Goal: Task Accomplishment & Management: Manage account settings

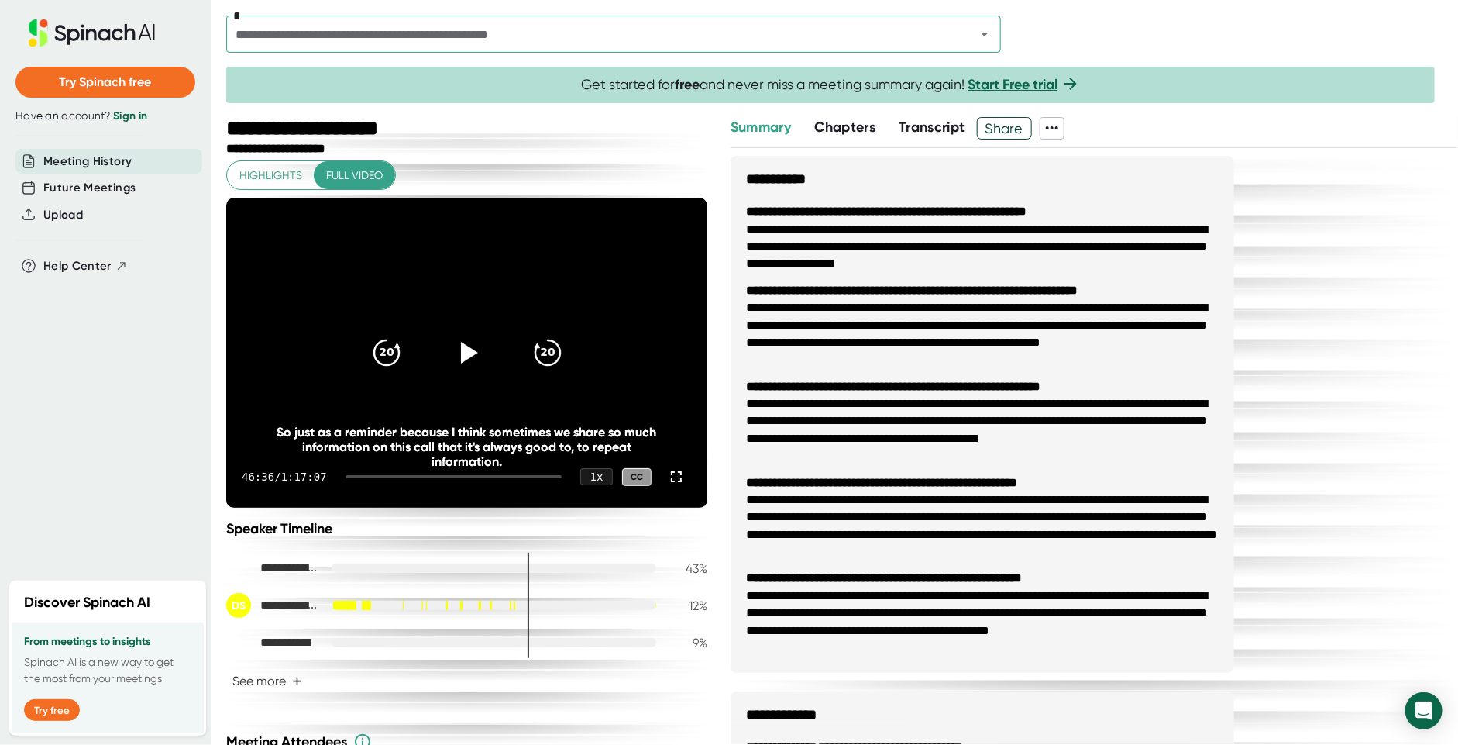
click at [1049, 133] on icon at bounding box center [1052, 128] width 19 height 19
drag, startPoint x: 1083, startPoint y: 233, endPoint x: 1068, endPoint y: 207, distance: 30.2
click at [1068, 207] on ul "Copy Summary Copy Transcript Download Transcript Download Video" at bounding box center [1117, 198] width 147 height 112
click at [1068, 207] on div "Download Transcript" at bounding box center [1117, 209] width 122 height 15
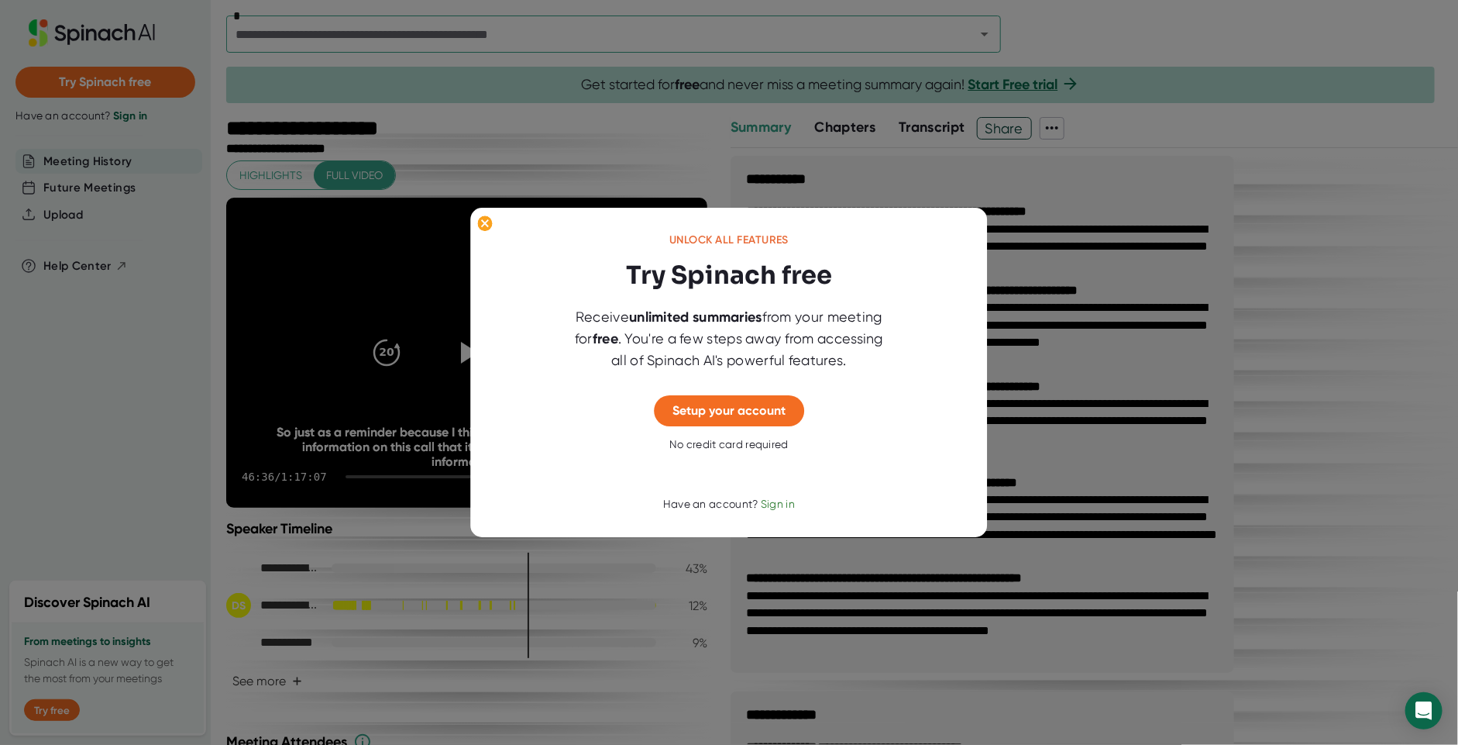
click at [787, 518] on div "Unlock all features Try Spinach free Receive unlimited summaries from your meet…" at bounding box center [728, 373] width 517 height 330
click at [776, 504] on span "Sign in" at bounding box center [778, 503] width 34 height 12
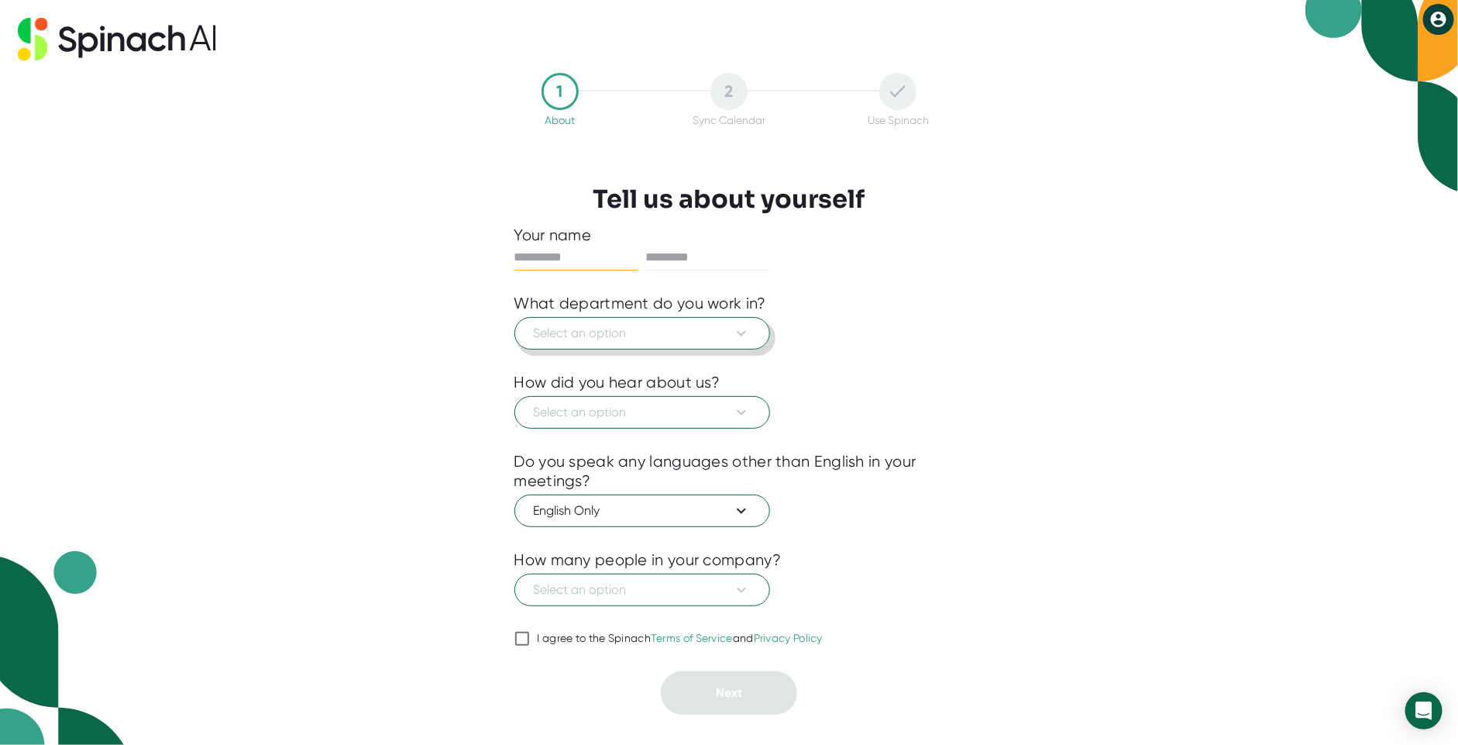
click at [745, 331] on icon at bounding box center [741, 333] width 19 height 19
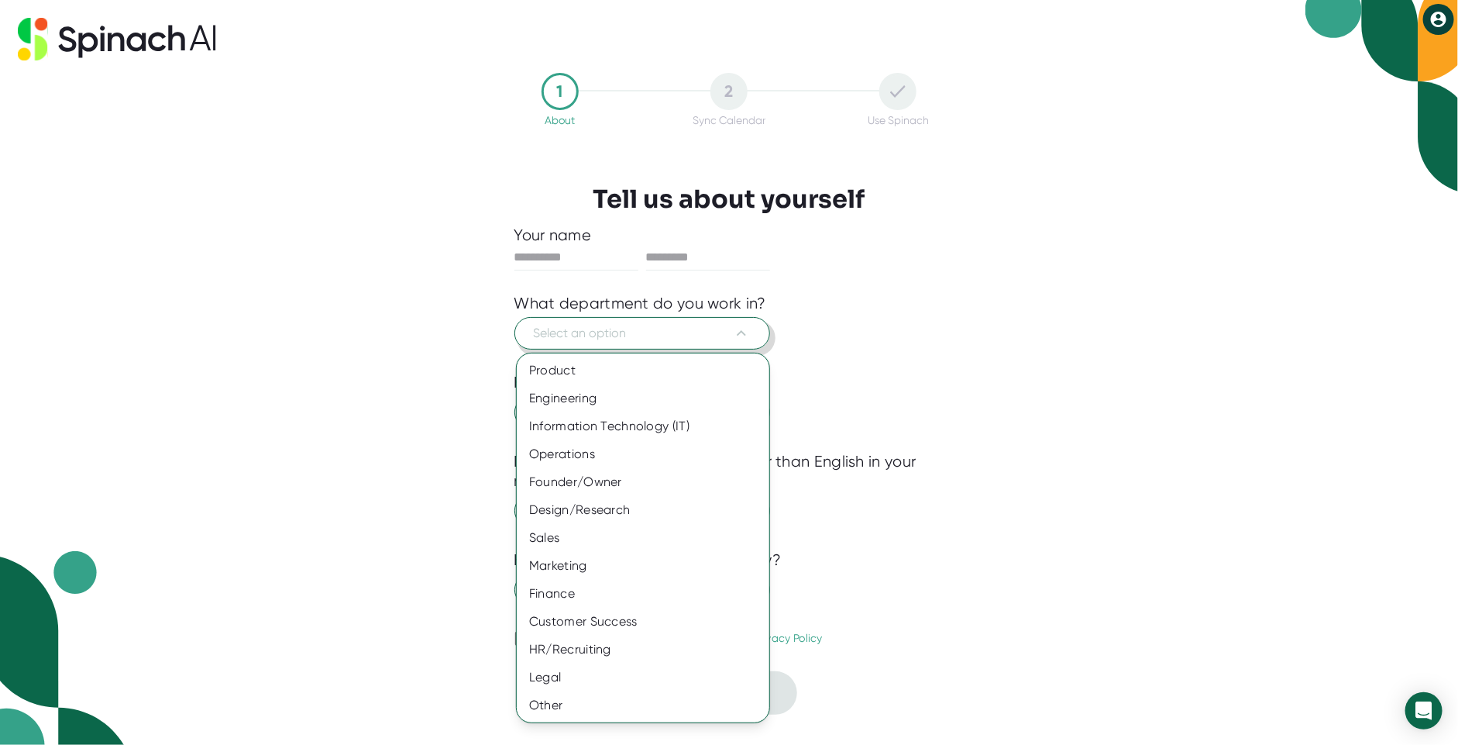
click at [543, 244] on div at bounding box center [729, 372] width 1458 height 745
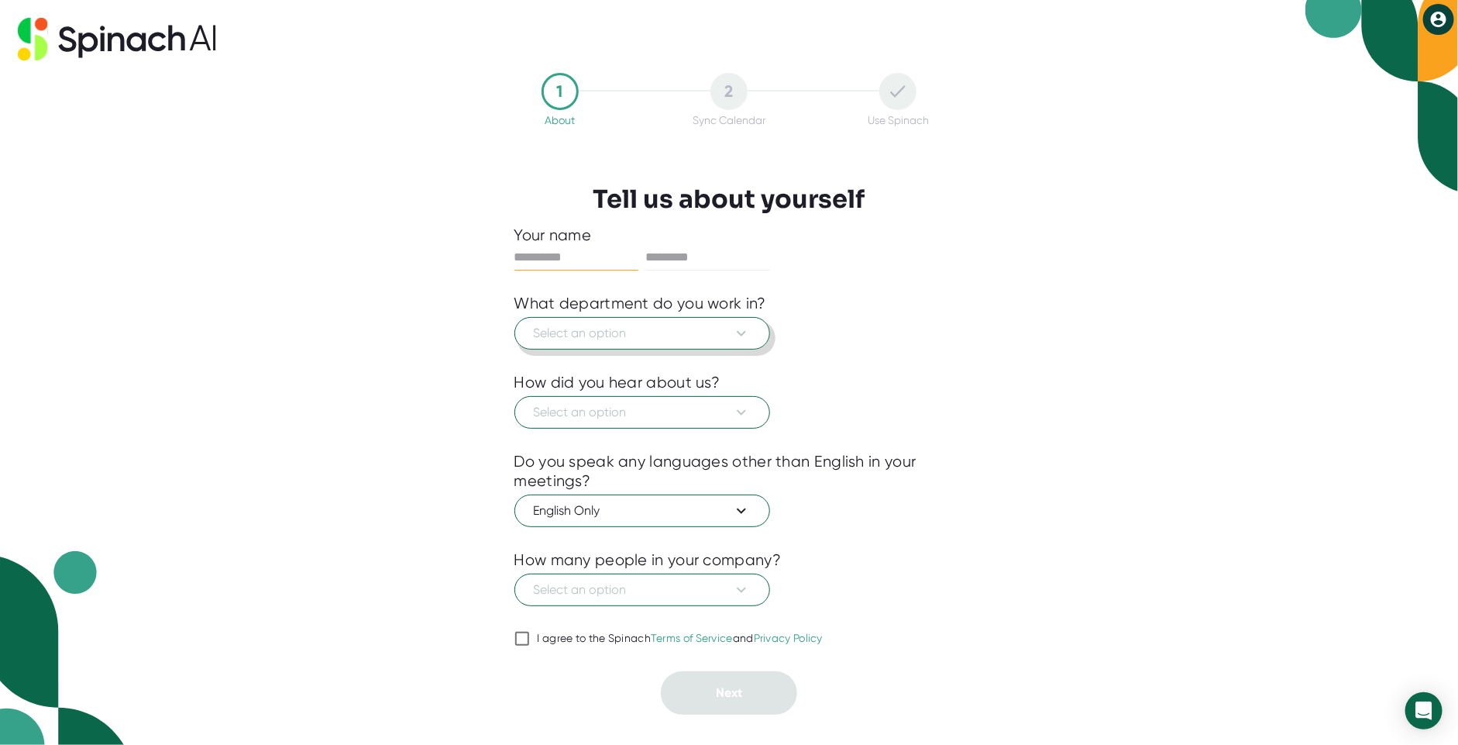
click at [540, 261] on input "text" at bounding box center [576, 257] width 124 height 25
type input "********"
type input "*****"
click at [596, 338] on span "Select an option" at bounding box center [642, 333] width 217 height 19
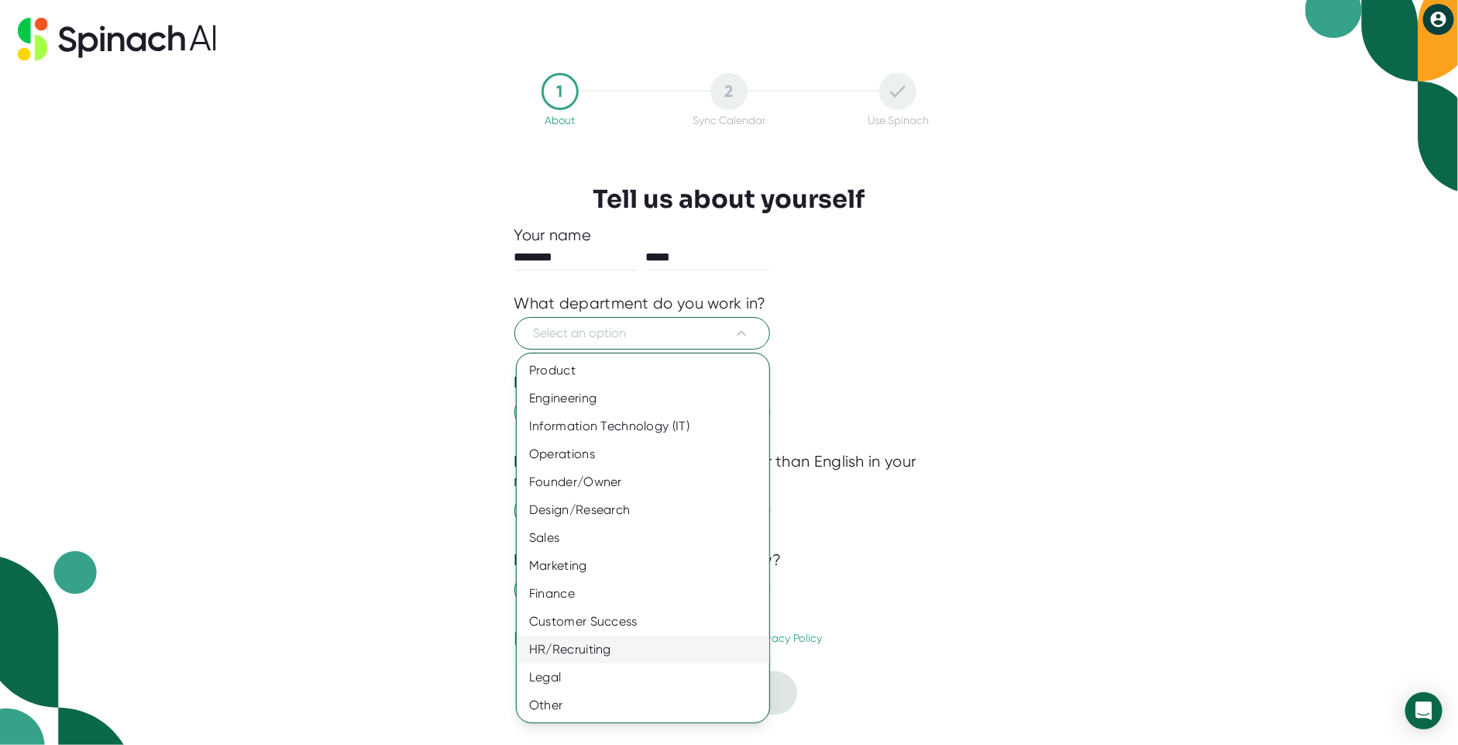
click at [571, 654] on div "HR/Recruiting" at bounding box center [643, 649] width 253 height 28
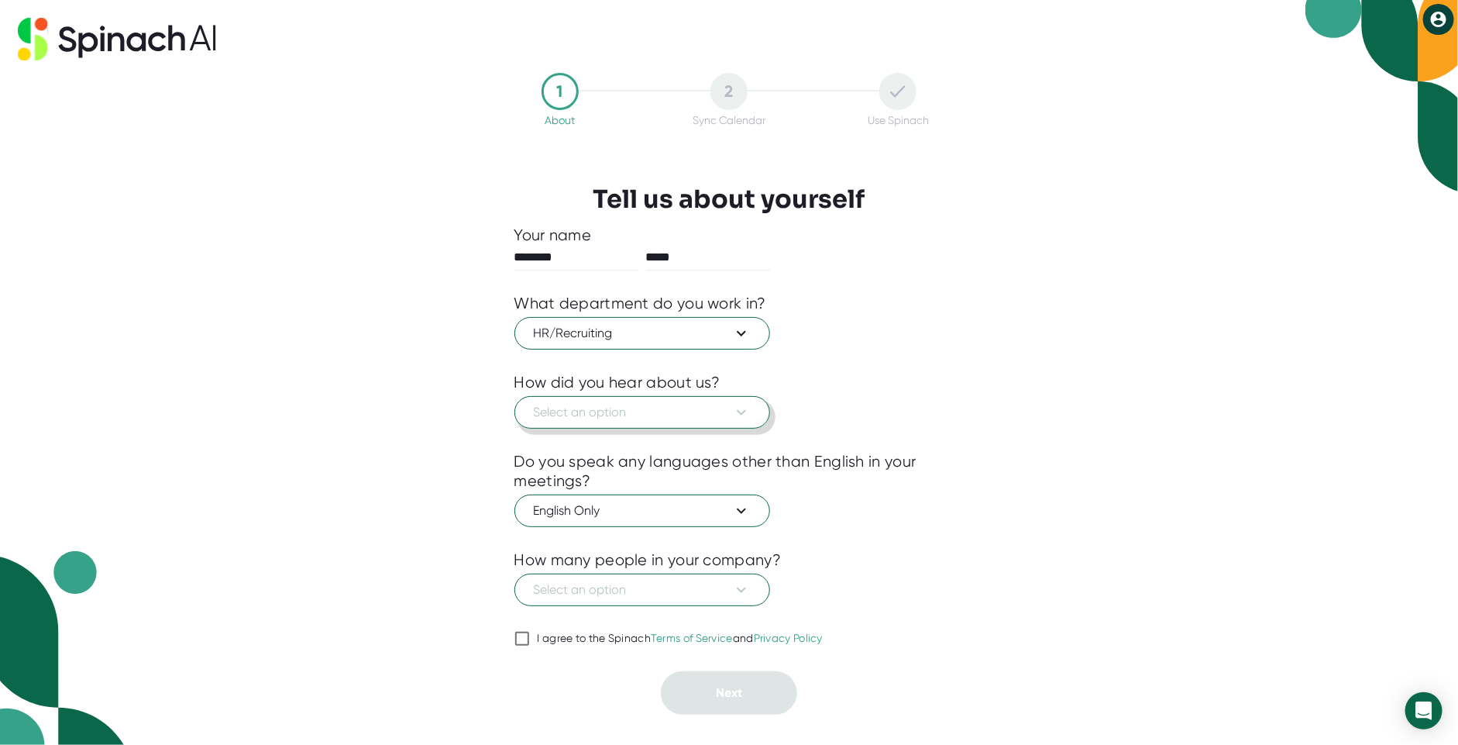
click at [624, 410] on span "Select an option" at bounding box center [642, 412] width 217 height 19
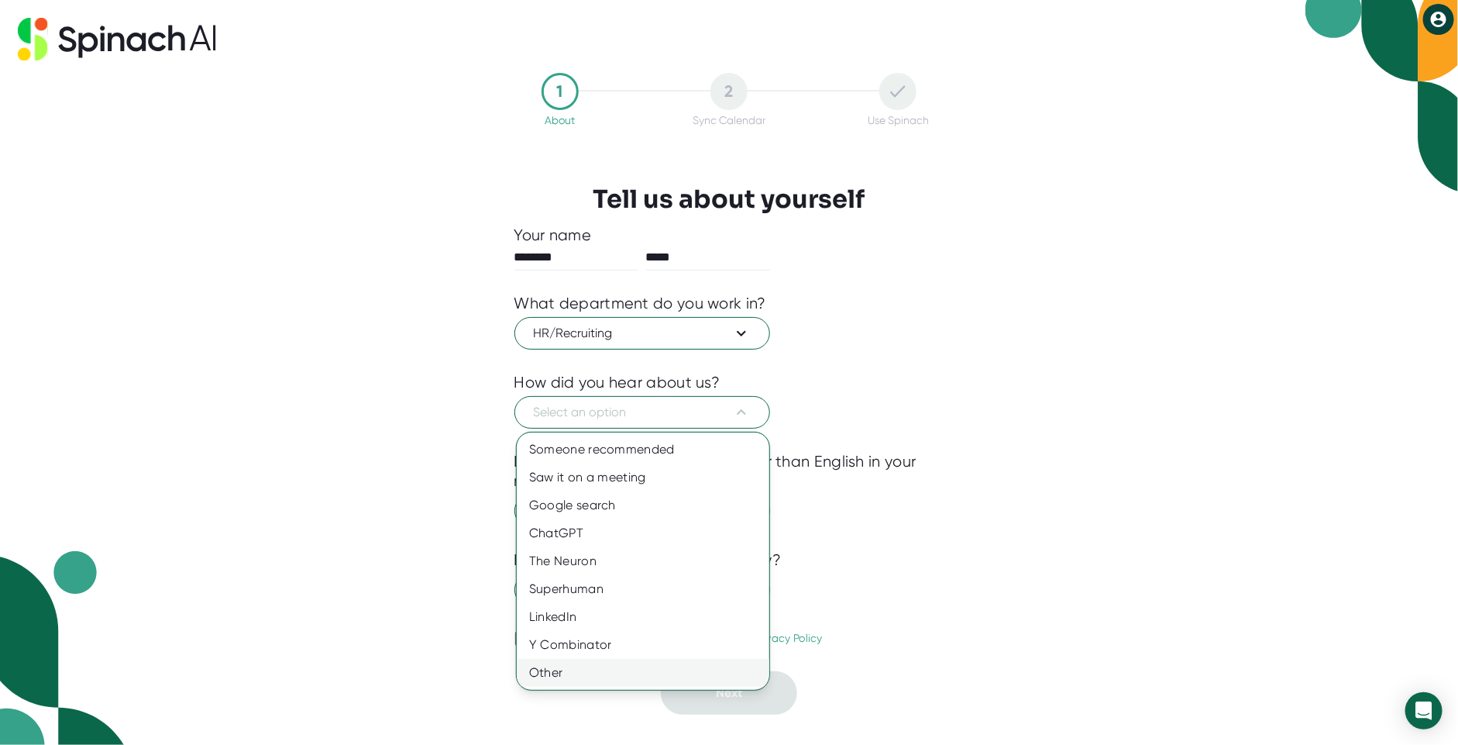
click at [557, 681] on div "Other" at bounding box center [643, 673] width 253 height 28
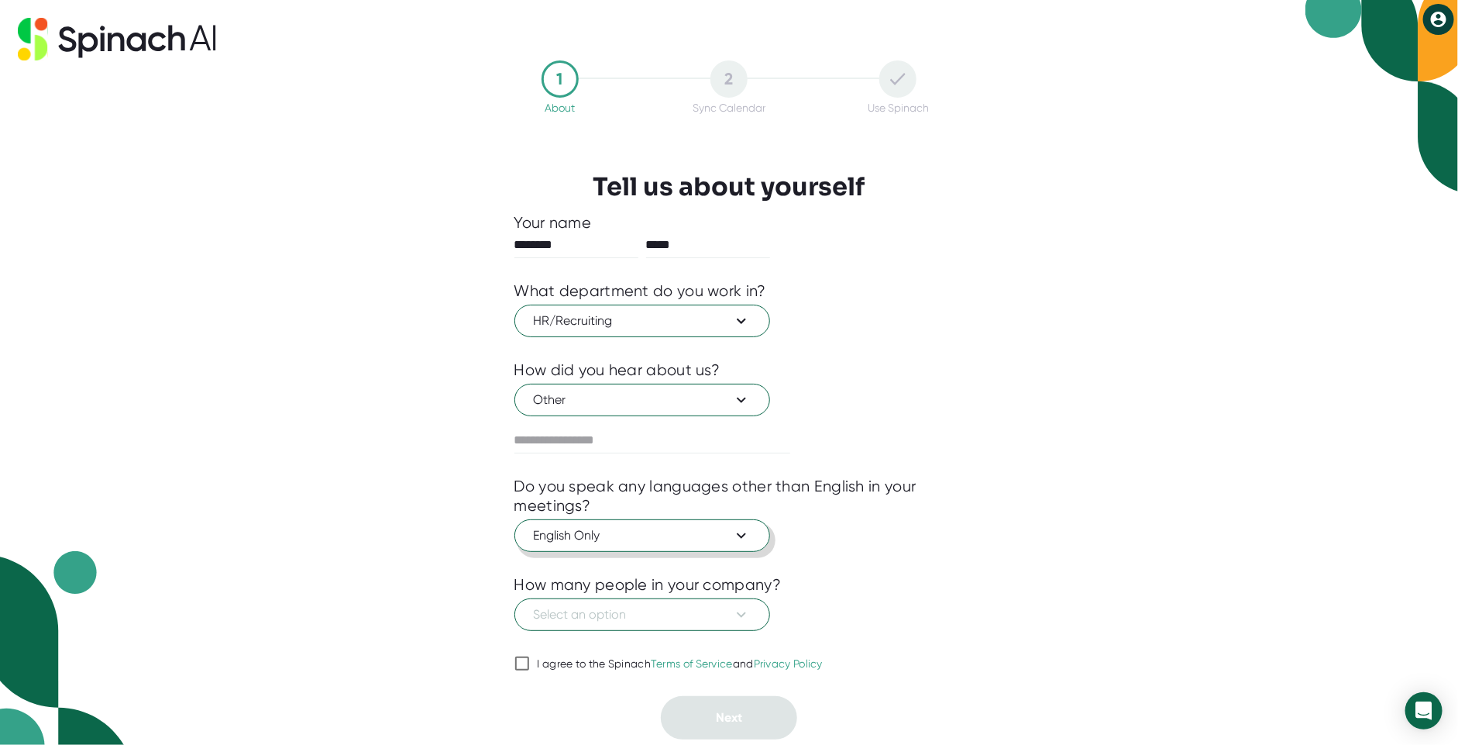
click at [603, 528] on span "English Only" at bounding box center [642, 535] width 217 height 19
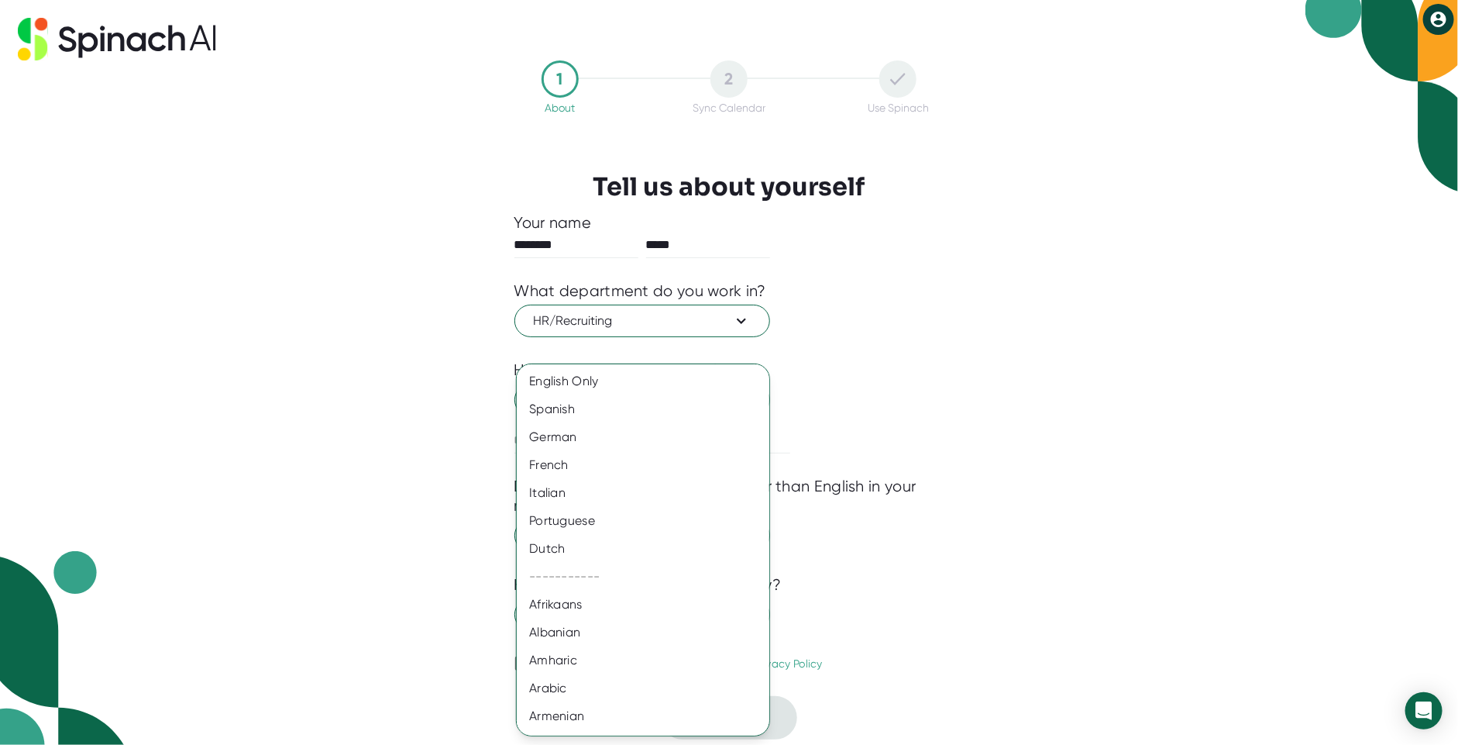
click at [856, 538] on div at bounding box center [729, 372] width 1458 height 745
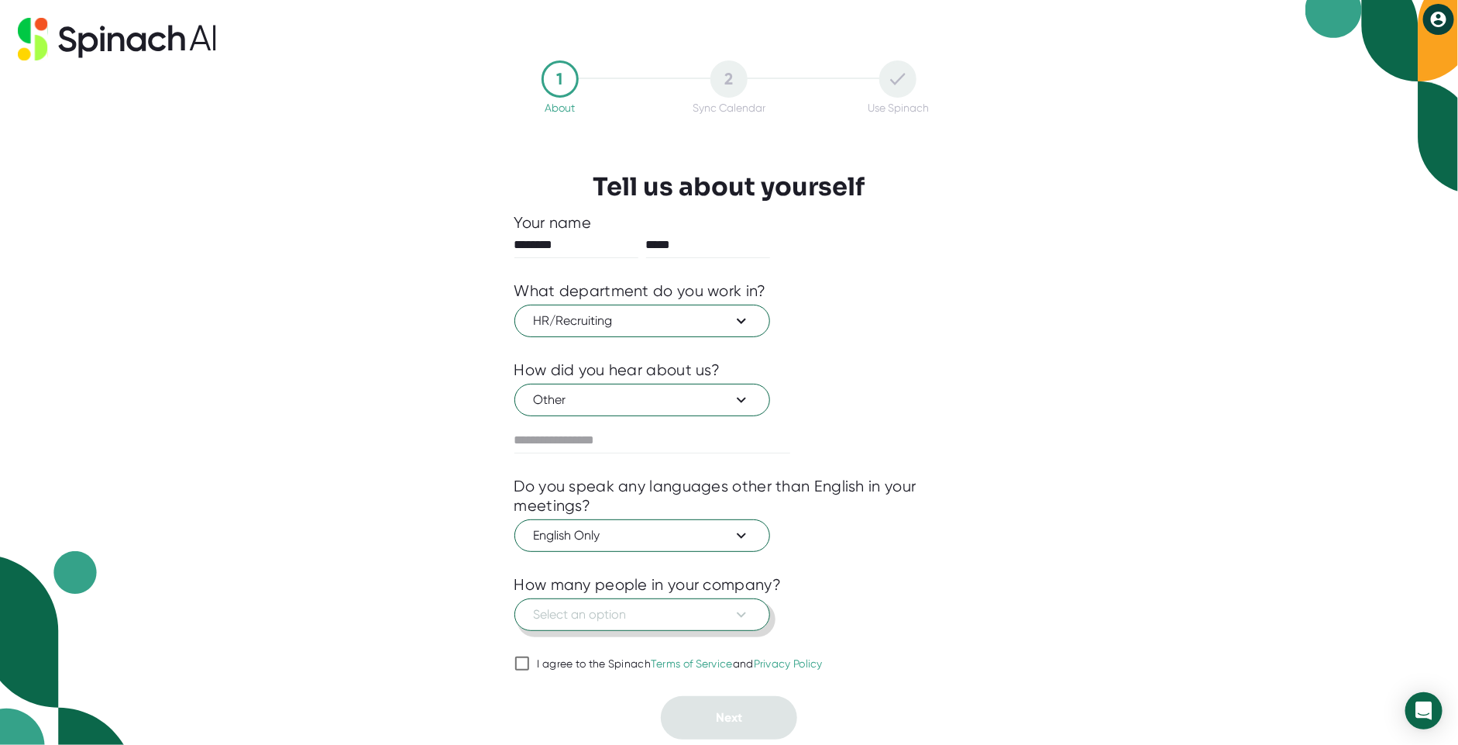
click at [643, 609] on span "Select an option" at bounding box center [642, 614] width 217 height 19
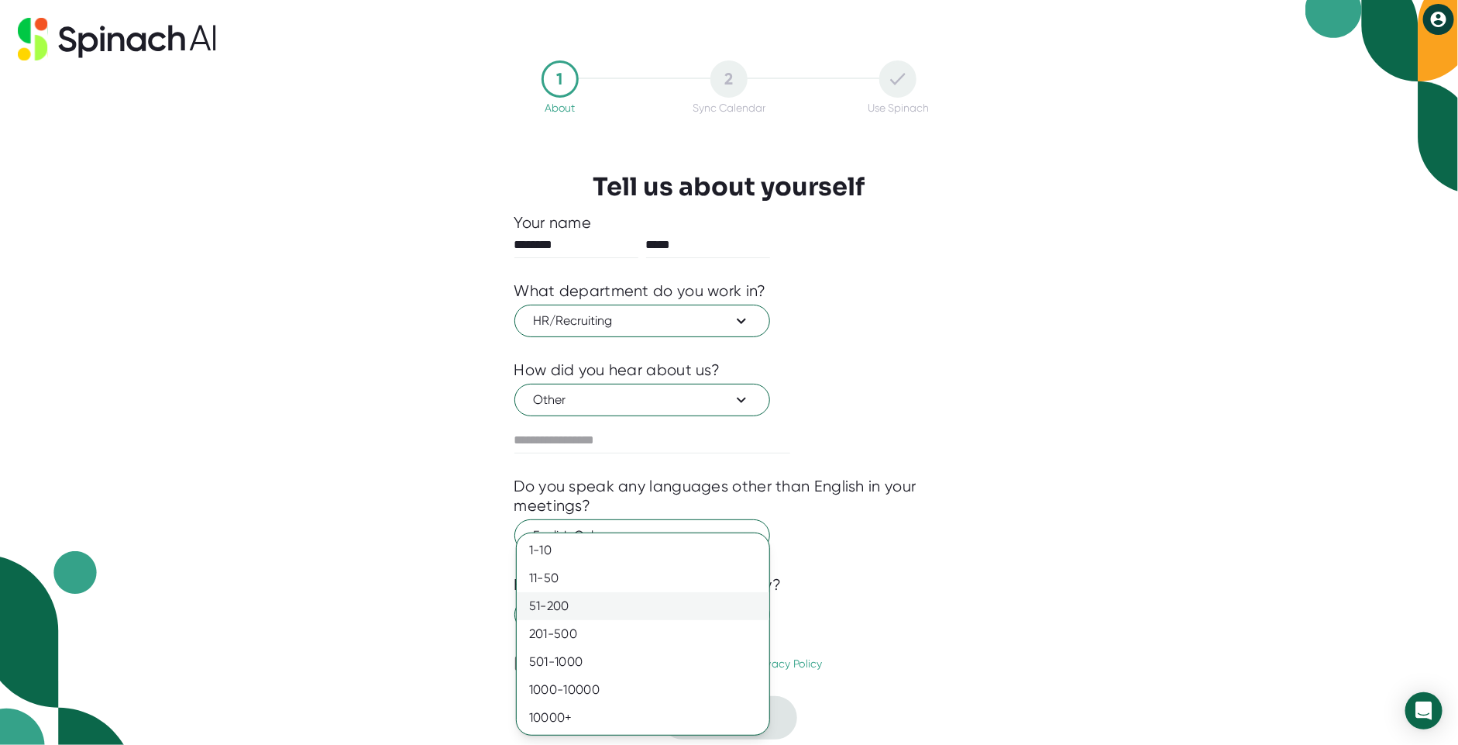
click at [538, 602] on div "51-200" at bounding box center [643, 606] width 253 height 28
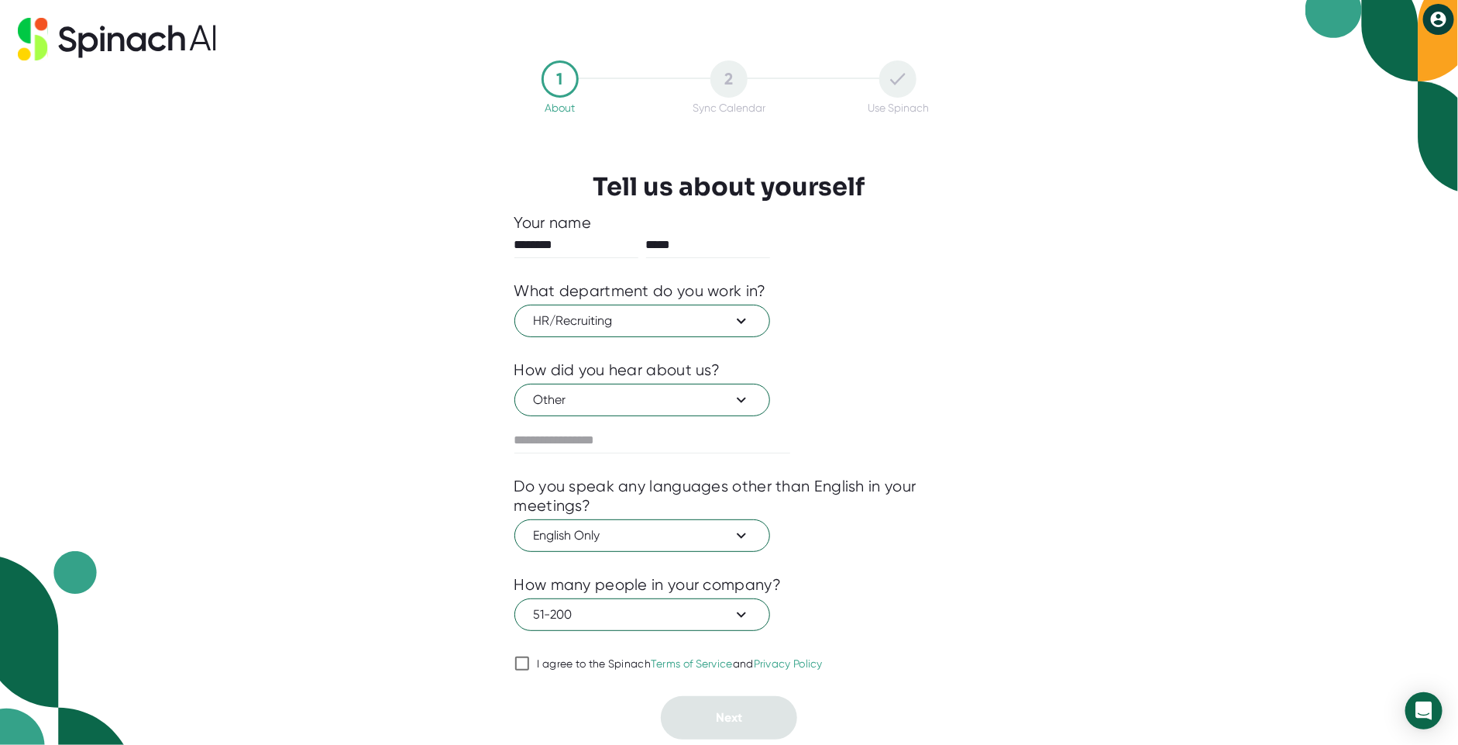
click at [530, 663] on icon at bounding box center [522, 663] width 19 height 19
click at [530, 663] on input "I agree to the Spinach Terms of Service and Privacy Policy" at bounding box center [521, 663] width 15 height 19
checkbox input "true"
click at [697, 710] on button "Next" at bounding box center [729, 717] width 136 height 43
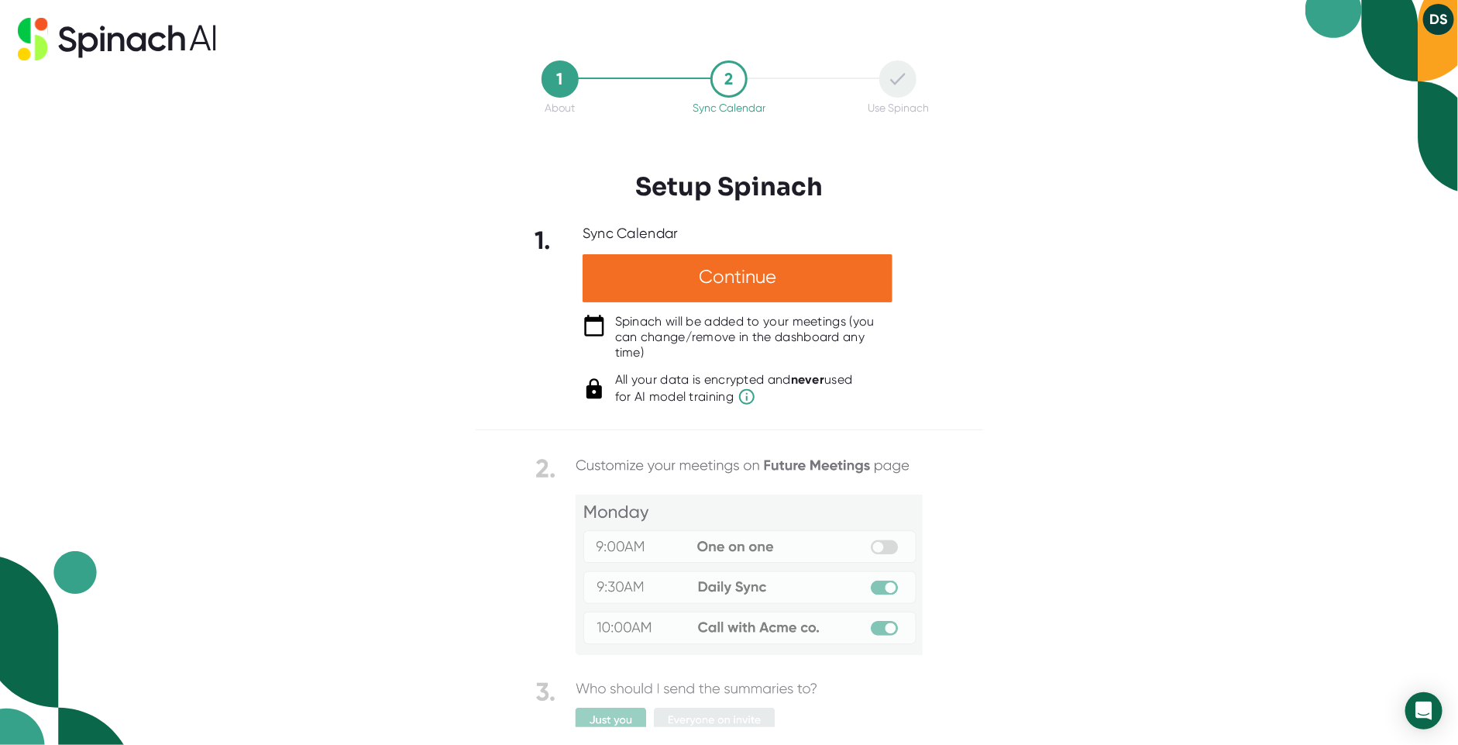
click at [704, 609] on img at bounding box center [728, 610] width 387 height 315
click at [693, 390] on span "for AI model training" at bounding box center [734, 396] width 238 height 19
click at [745, 288] on div "Continue" at bounding box center [738, 278] width 310 height 48
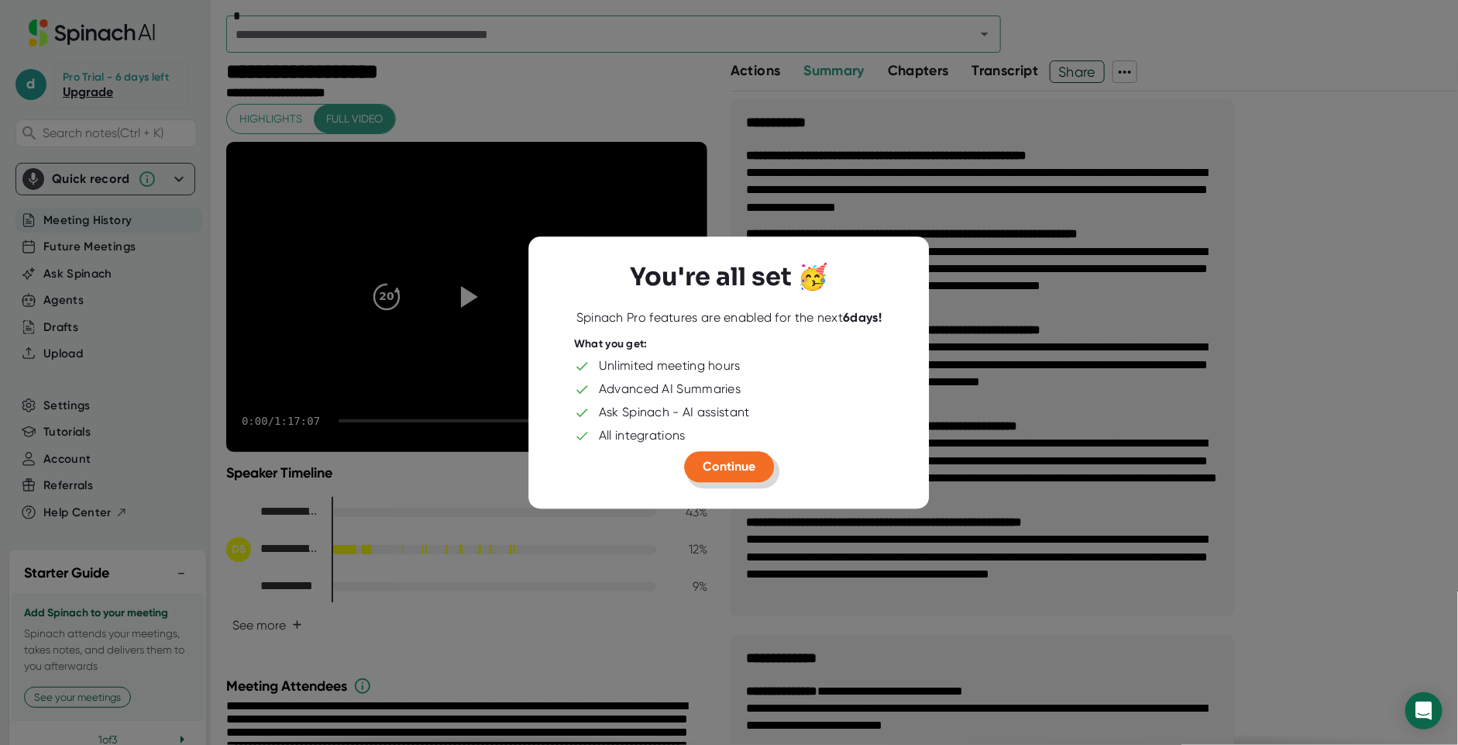
click at [727, 452] on button "Continue" at bounding box center [729, 466] width 90 height 31
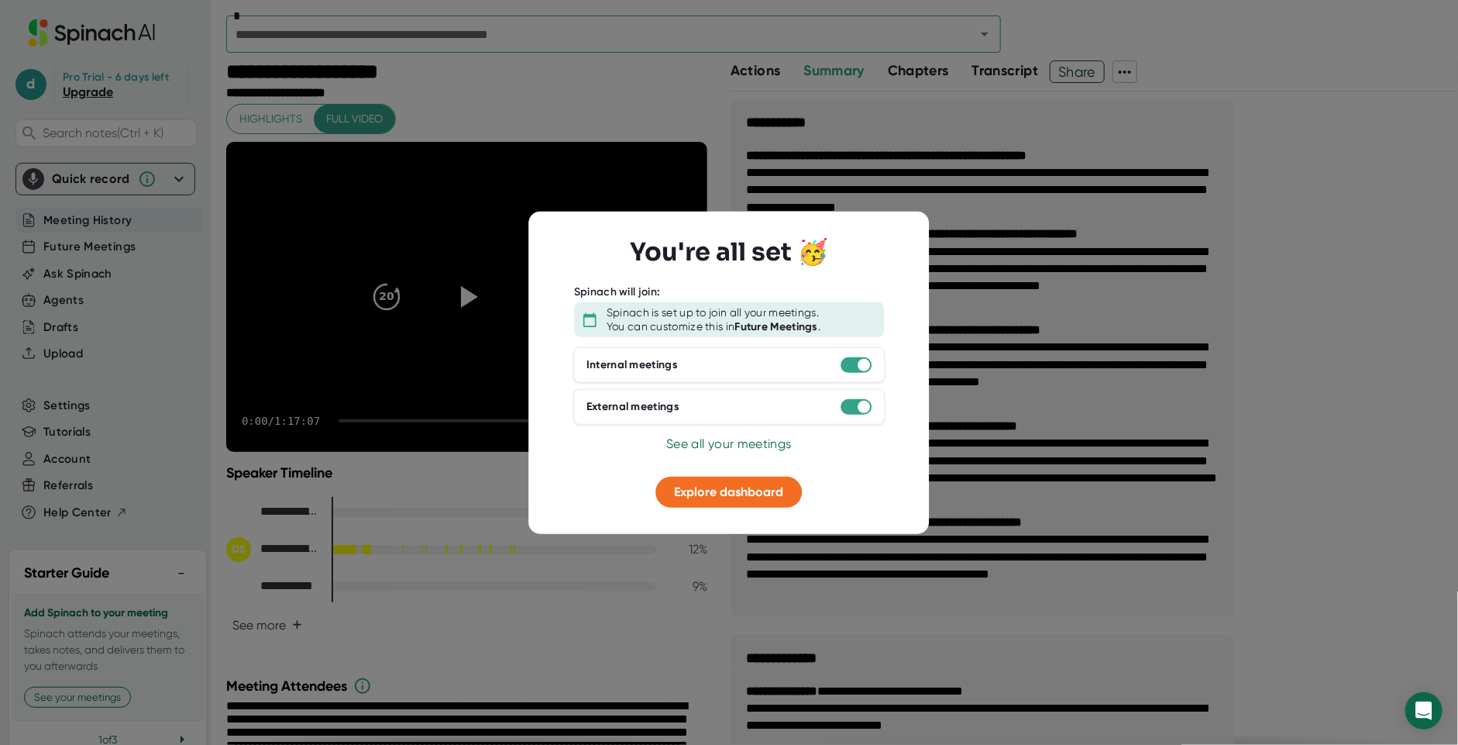
click at [853, 369] on div at bounding box center [856, 364] width 31 height 15
click at [862, 360] on div at bounding box center [864, 365] width 12 height 12
click at [862, 370] on div at bounding box center [864, 365] width 12 height 12
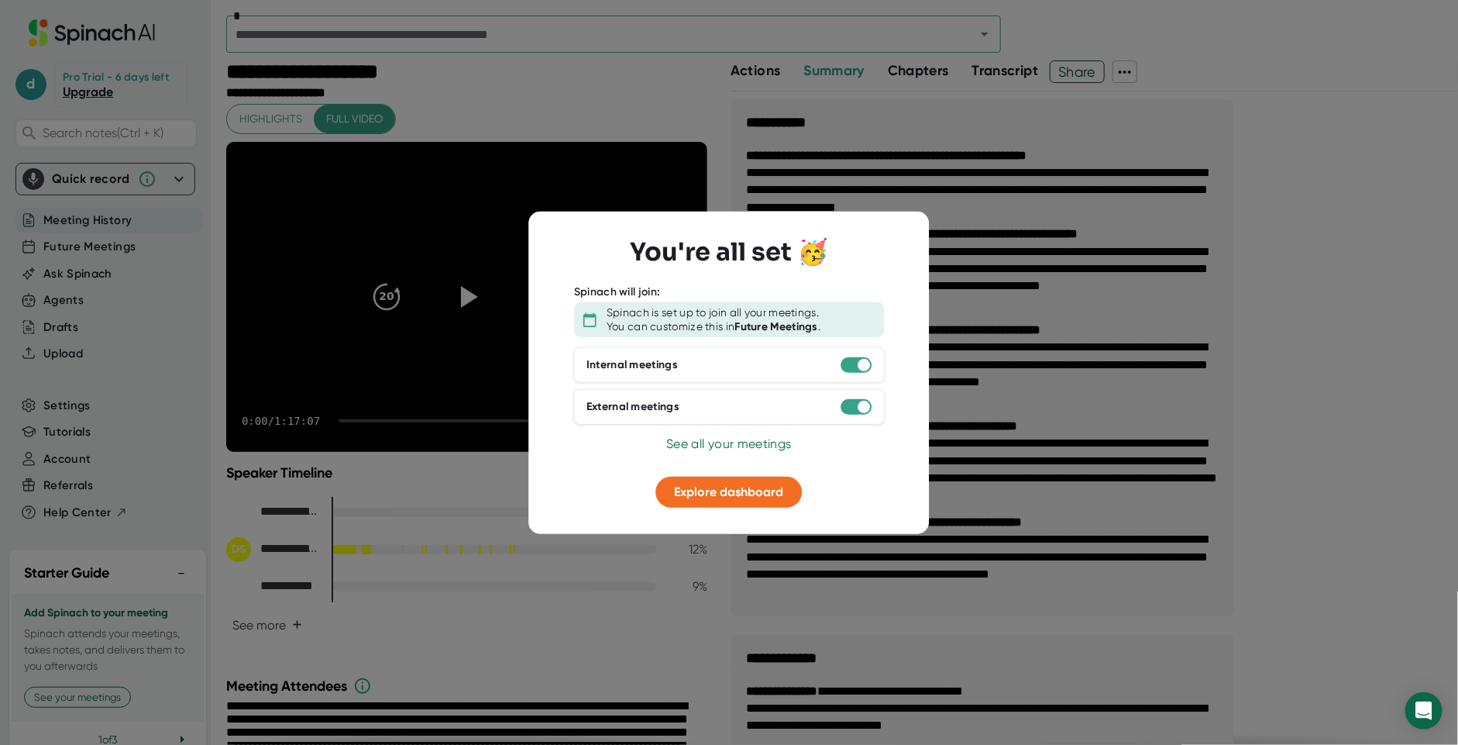
click at [693, 442] on span "See all your meetings" at bounding box center [728, 443] width 125 height 15
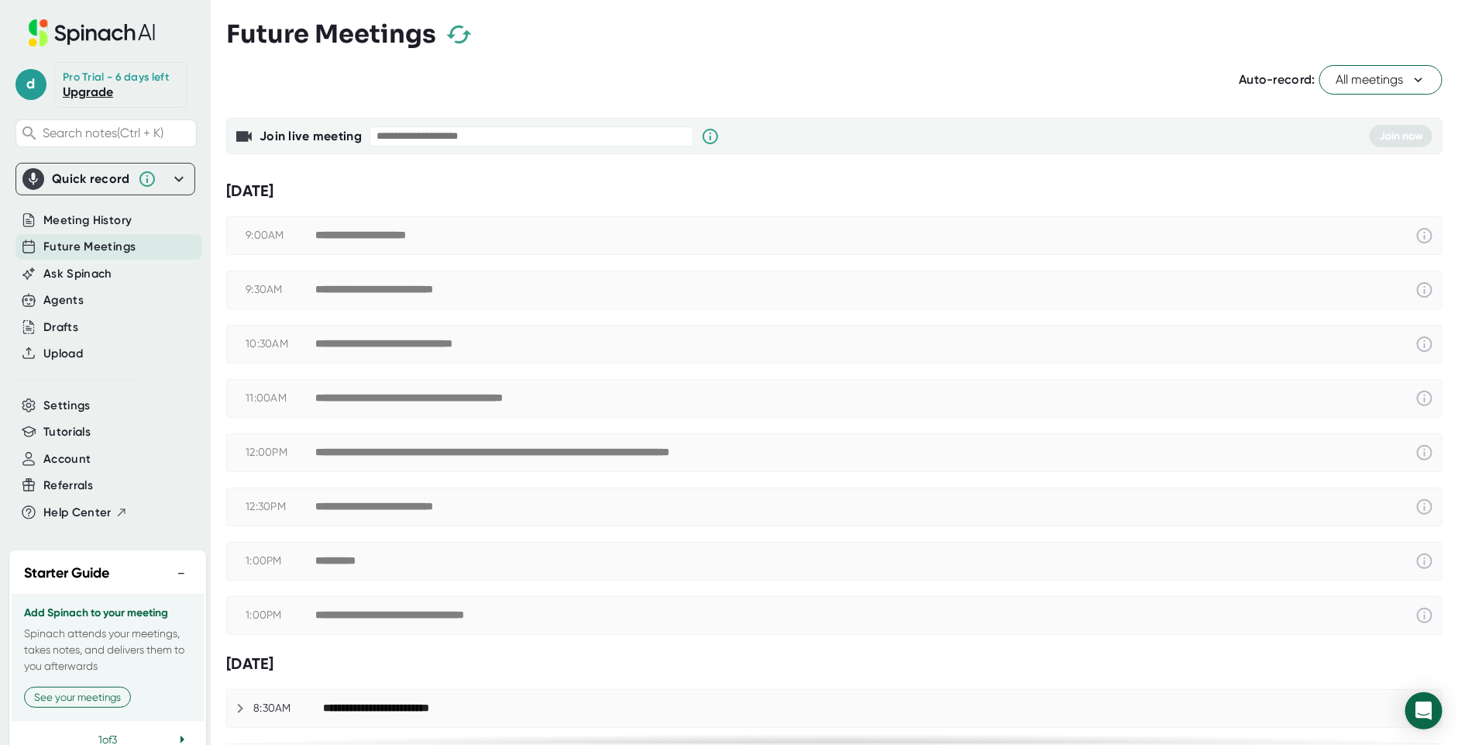
click at [1411, 82] on icon at bounding box center [1418, 79] width 15 height 15
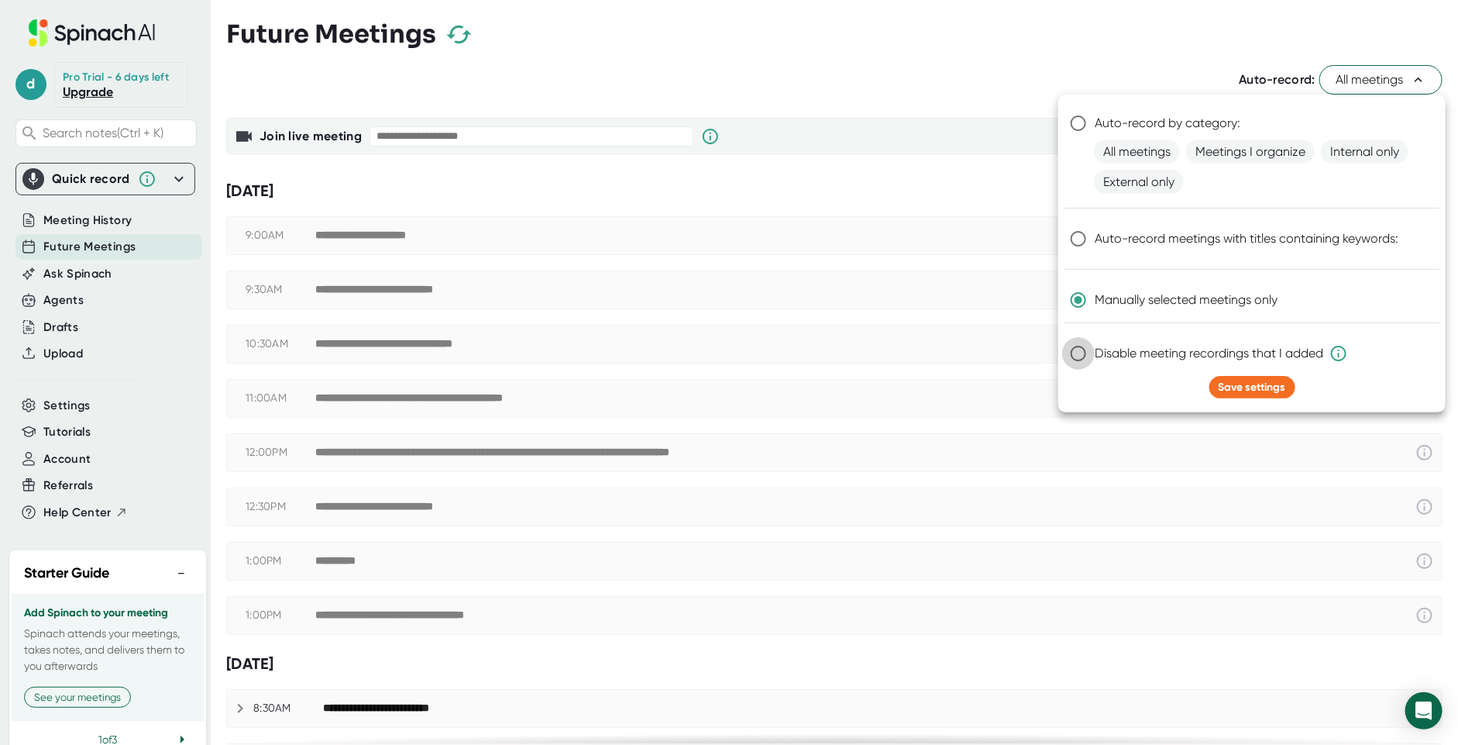
click at [1075, 352] on input "Disable meeting recordings that I added" at bounding box center [1078, 353] width 33 height 33
radio input "true"
click at [1078, 304] on input "Manually selected meetings only" at bounding box center [1078, 300] width 33 height 33
radio input "true"
click at [1243, 382] on span "Save settings" at bounding box center [1252, 386] width 67 height 13
